Goal: Go to known website: Access a specific website the user already knows

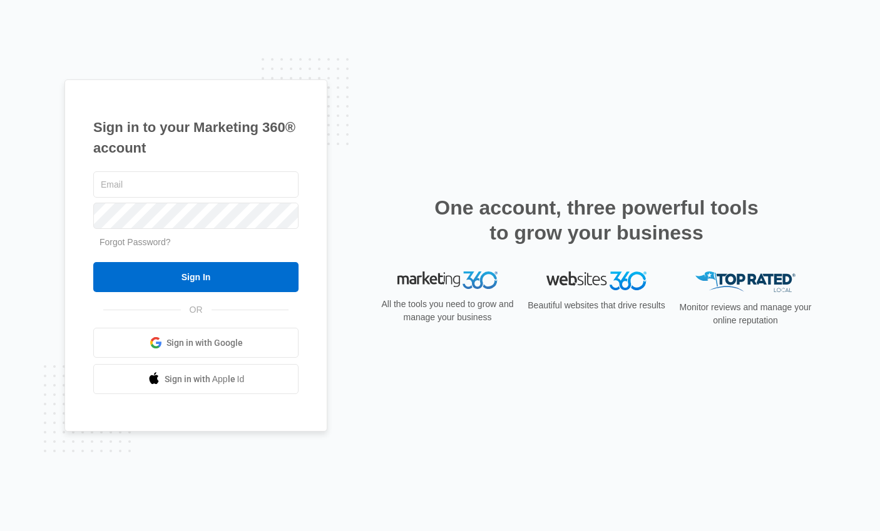
type input "[PERSON_NAME][EMAIL_ADDRESS][PERSON_NAME][DOMAIN_NAME]"
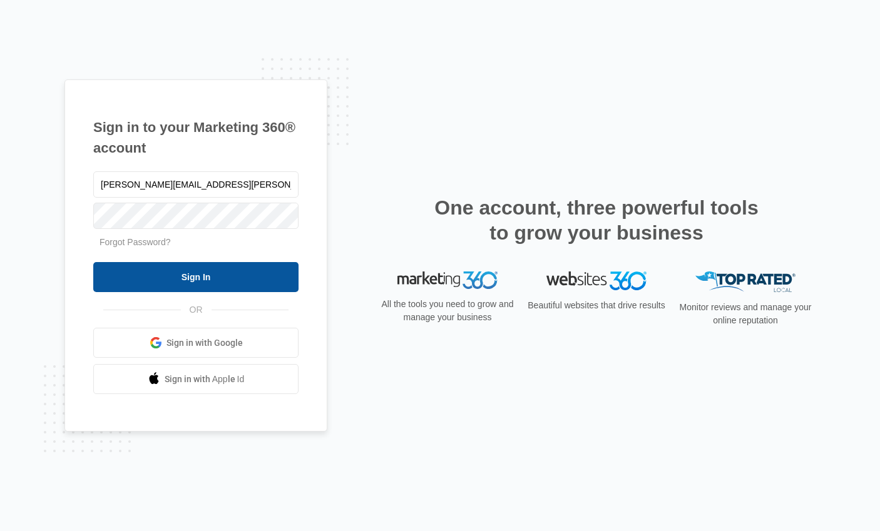
click at [213, 282] on input "Sign In" at bounding box center [195, 277] width 205 height 30
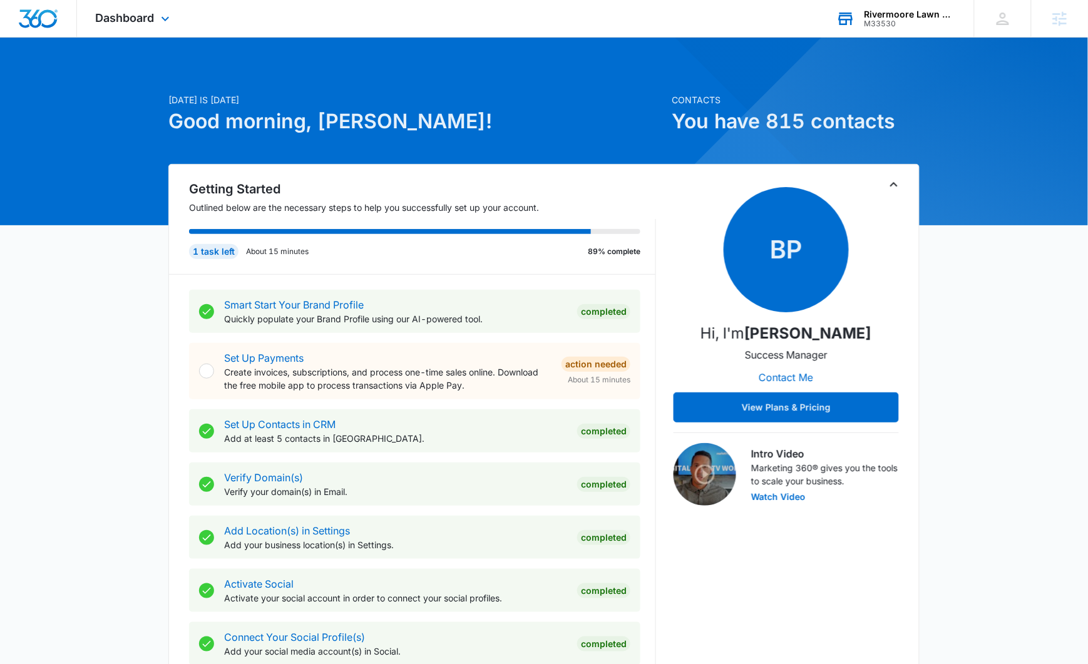
click at [872, 11] on div "Rivermoore Lawn Care" at bounding box center [909, 14] width 91 height 10
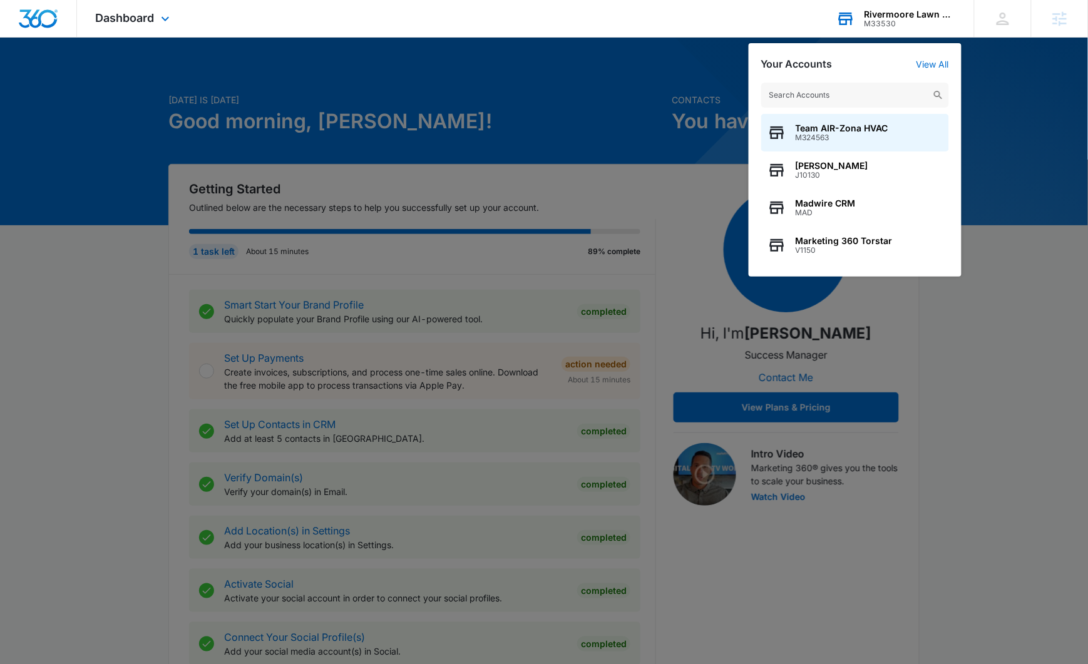
click at [807, 100] on input "text" at bounding box center [855, 95] width 188 height 25
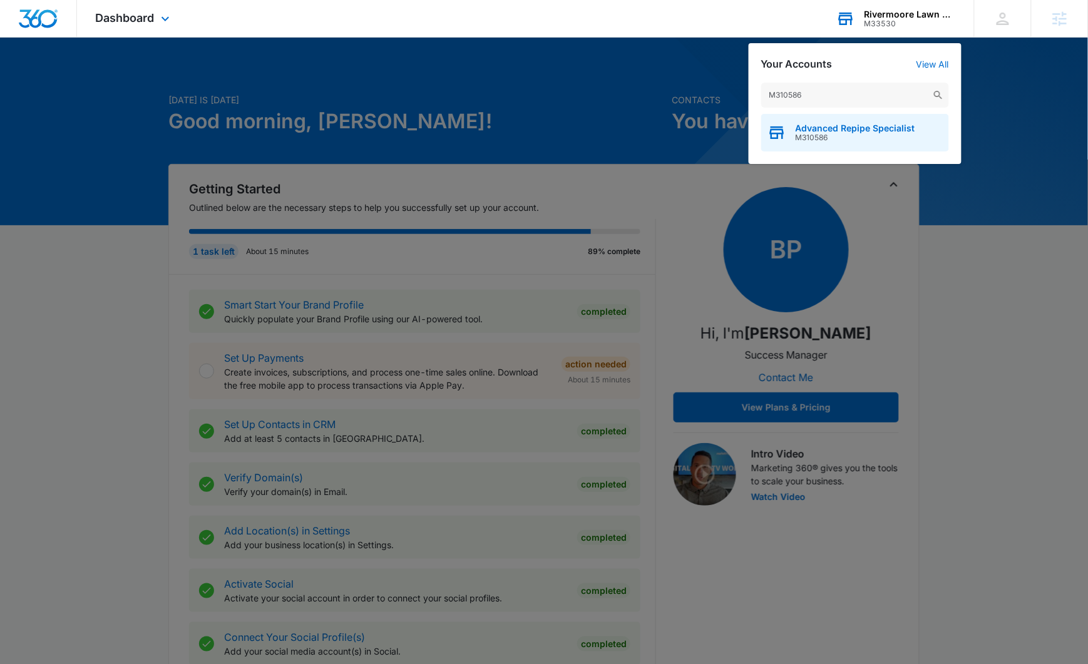
type input "M310586"
click at [820, 137] on span "M310586" at bounding box center [856, 137] width 120 height 9
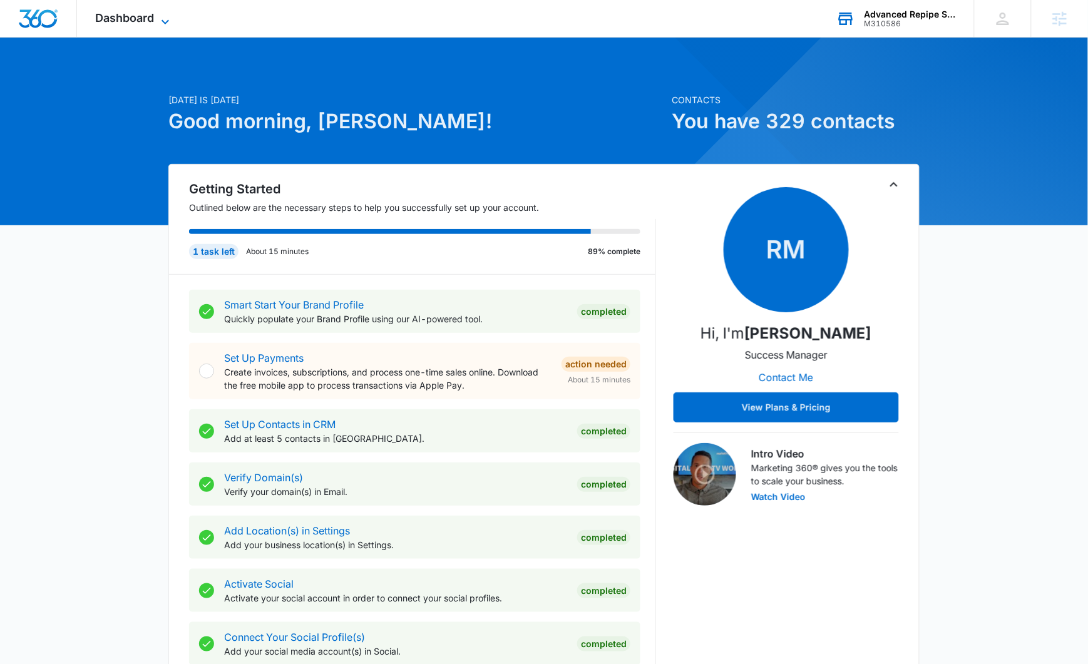
click at [110, 11] on span "Dashboard" at bounding box center [125, 17] width 59 height 13
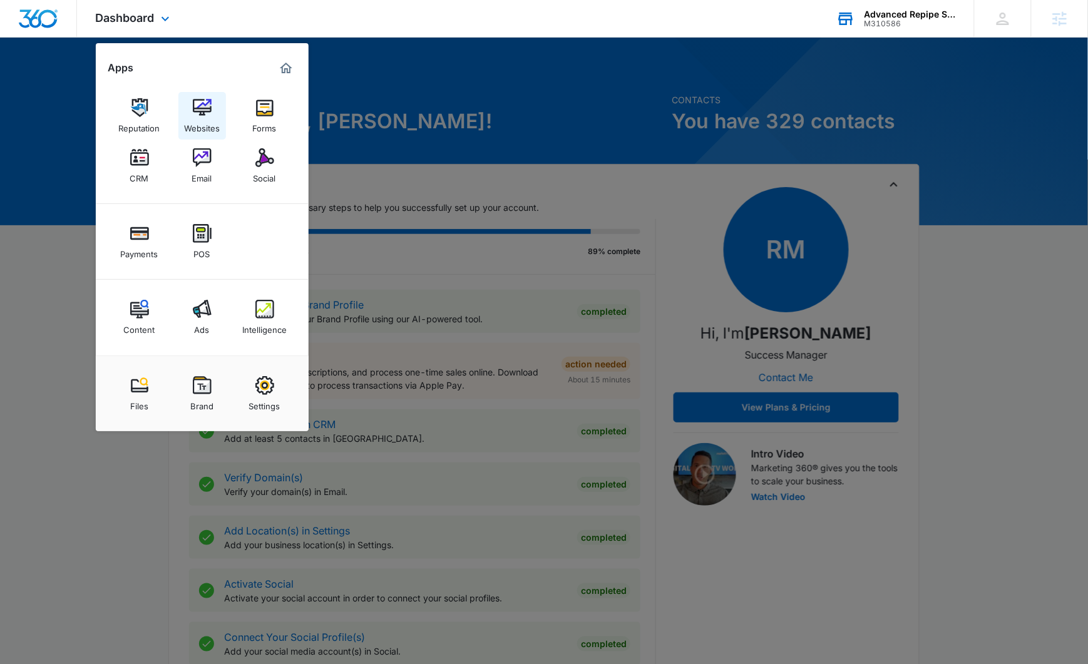
click at [198, 108] on img at bounding box center [202, 107] width 19 height 19
